Goal: Task Accomplishment & Management: Manage account settings

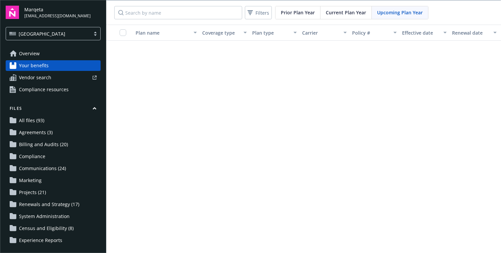
scroll to position [749, 48]
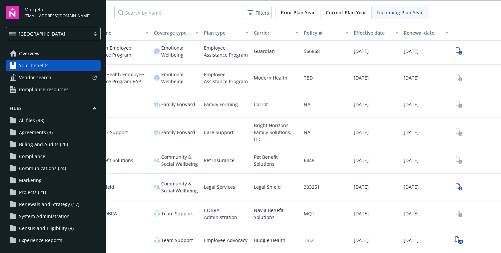
click at [39, 121] on span "All files (93)" at bounding box center [31, 120] width 25 height 11
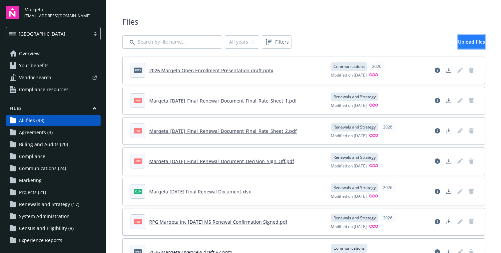
click at [458, 41] on span "Upload files" at bounding box center [471, 42] width 27 height 6
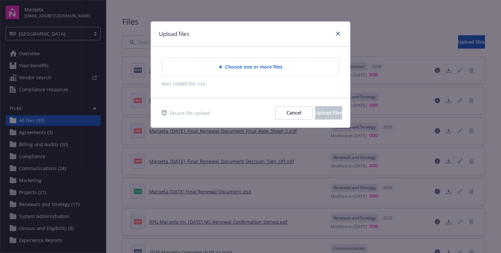
click at [254, 70] on span "Choose one or more files" at bounding box center [253, 66] width 57 height 7
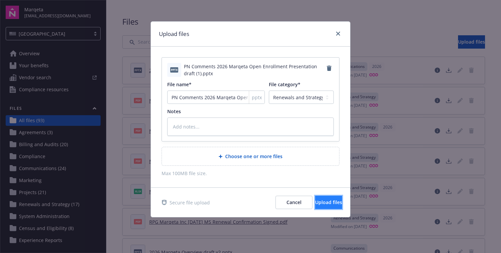
click at [323, 202] on span "Upload files" at bounding box center [328, 202] width 27 height 6
type textarea "x"
